Goal: Check status

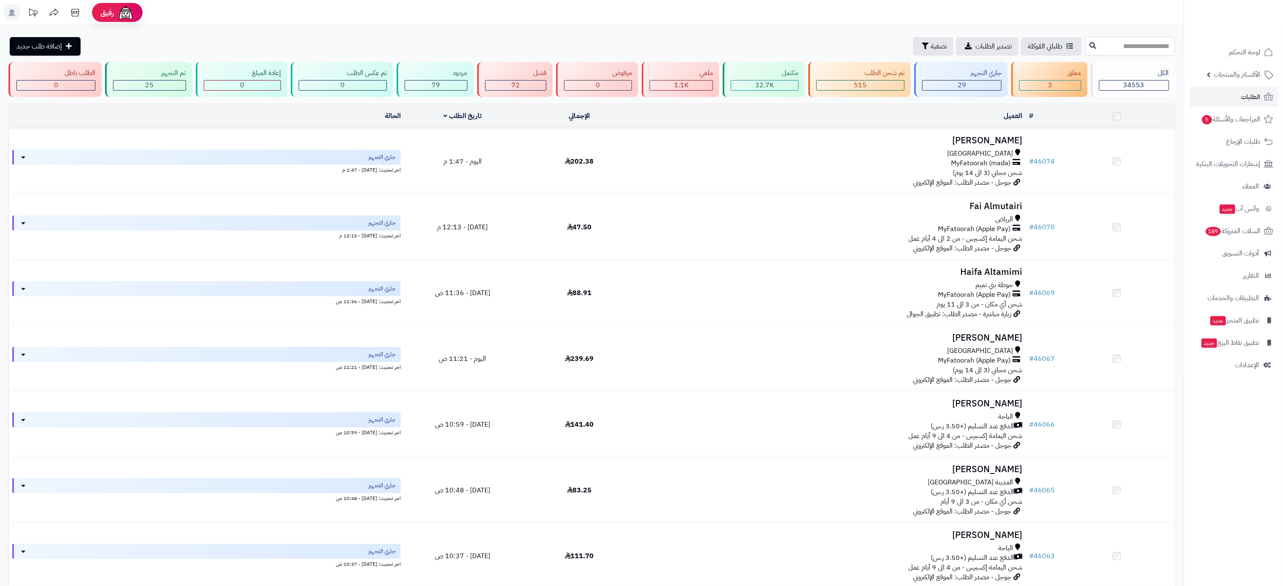
click at [1139, 44] on input "text" at bounding box center [1130, 46] width 90 height 19
paste input "*****"
type input "*****"
click at [1090, 45] on icon at bounding box center [1093, 45] width 7 height 7
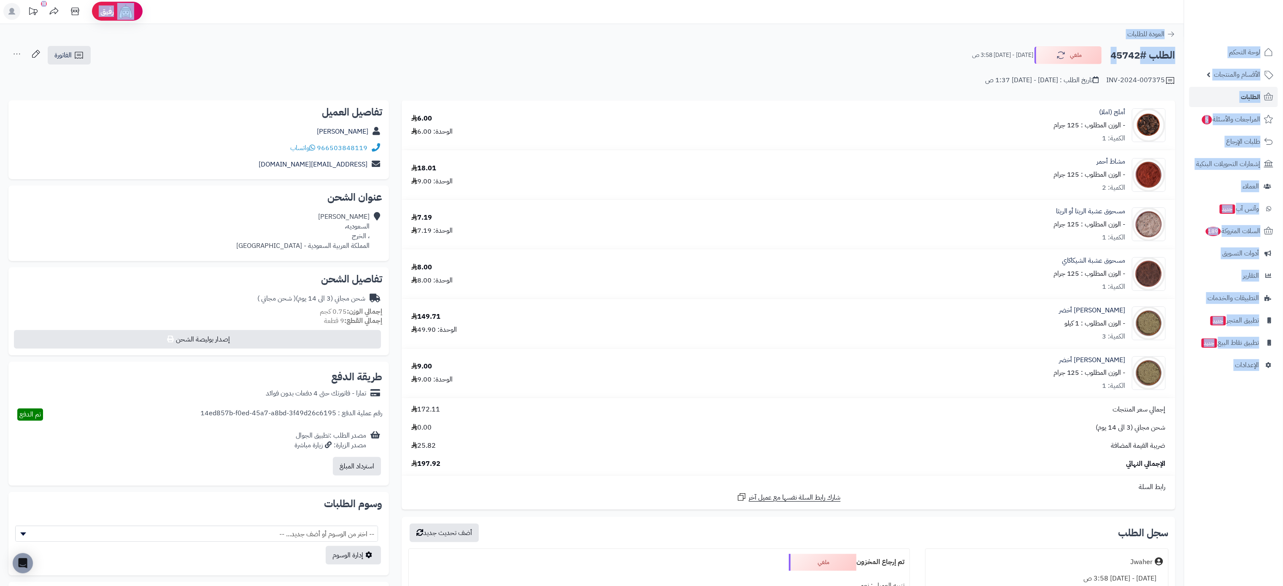
drag, startPoint x: 1141, startPoint y: 16, endPoint x: 1104, endPoint y: 10, distance: 37.7
click at [1104, 10] on div "رفيق ! 10 الطلبات معالجة مكتمل إرجاع المنتجات العملاء المتواجدون الان 46841 عمل…" at bounding box center [641, 386] width 1283 height 775
click at [1104, 10] on header "رفيق ! 10 الطلبات معالجة مكتمل إرجاع المنتجات العملاء المتواجدون الان 46841 عمل…" at bounding box center [641, 12] width 1283 height 25
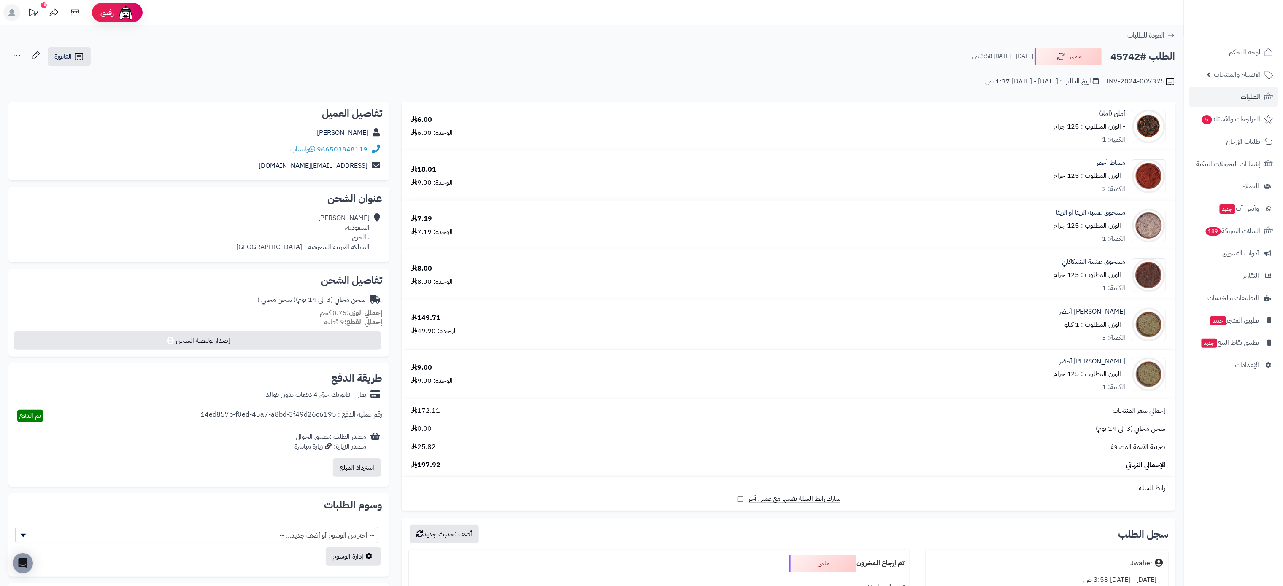
click at [1129, 57] on h2 "الطلب #45742" at bounding box center [1143, 56] width 65 height 17
drag, startPoint x: 1140, startPoint y: 57, endPoint x: 1107, endPoint y: 54, distance: 33.1
click at [1107, 54] on div "الطلب #45742 ملغي السبت - ٣٠ أغسطس ٢٠٢٥ - 3:58 ص" at bounding box center [1069, 57] width 211 height 18
copy h2 "45742"
